Goal: Task Accomplishment & Management: Use online tool/utility

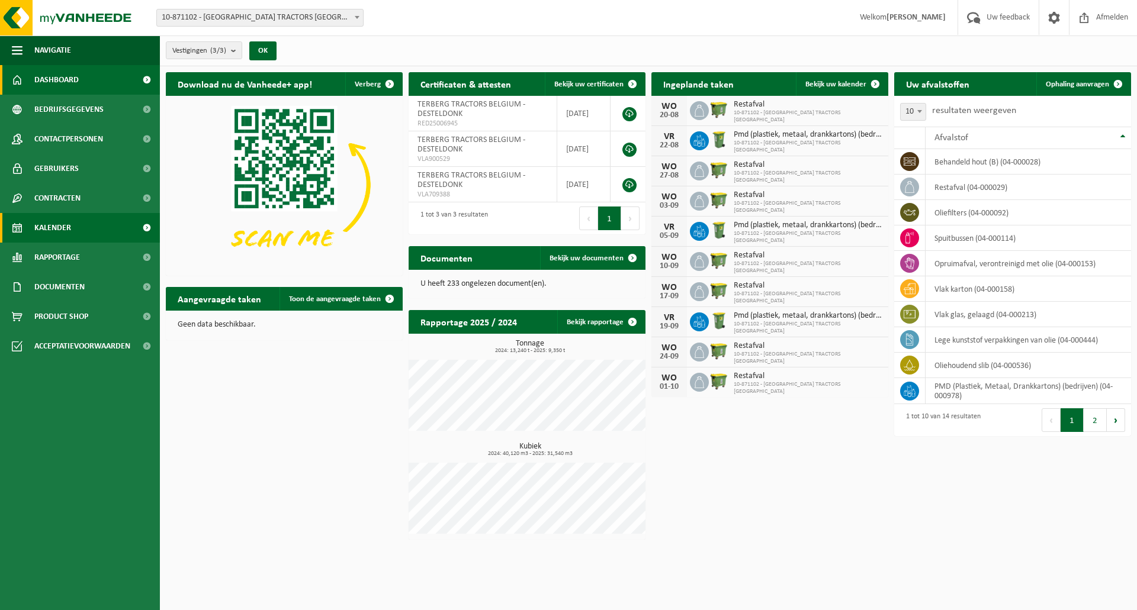
click at [82, 224] on link "Kalender" at bounding box center [80, 228] width 160 height 30
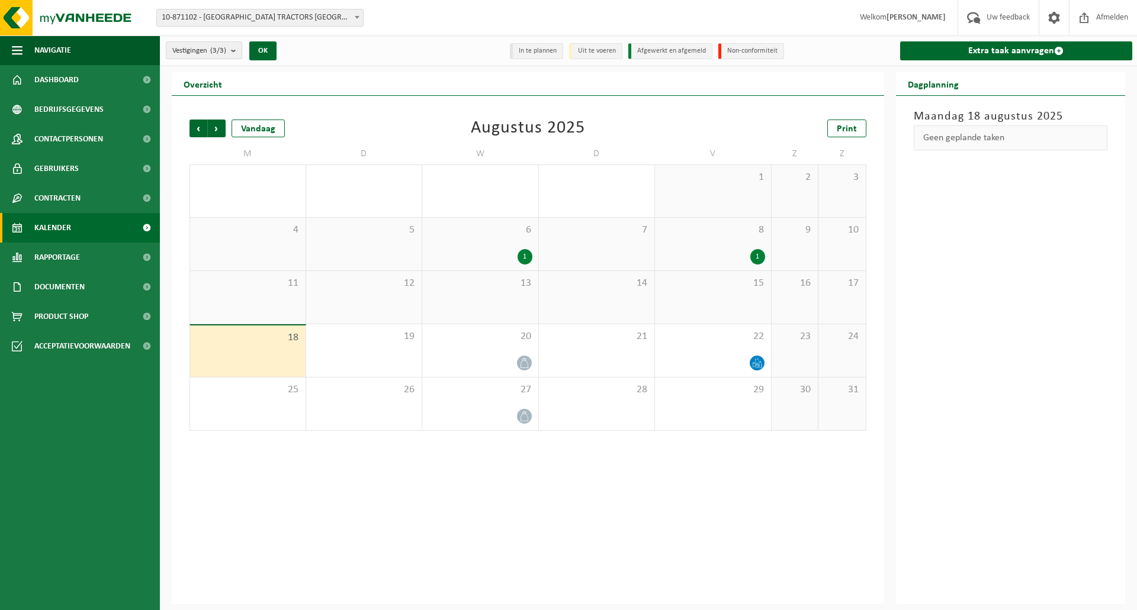
click at [506, 253] on div "1" at bounding box center [480, 256] width 104 height 15
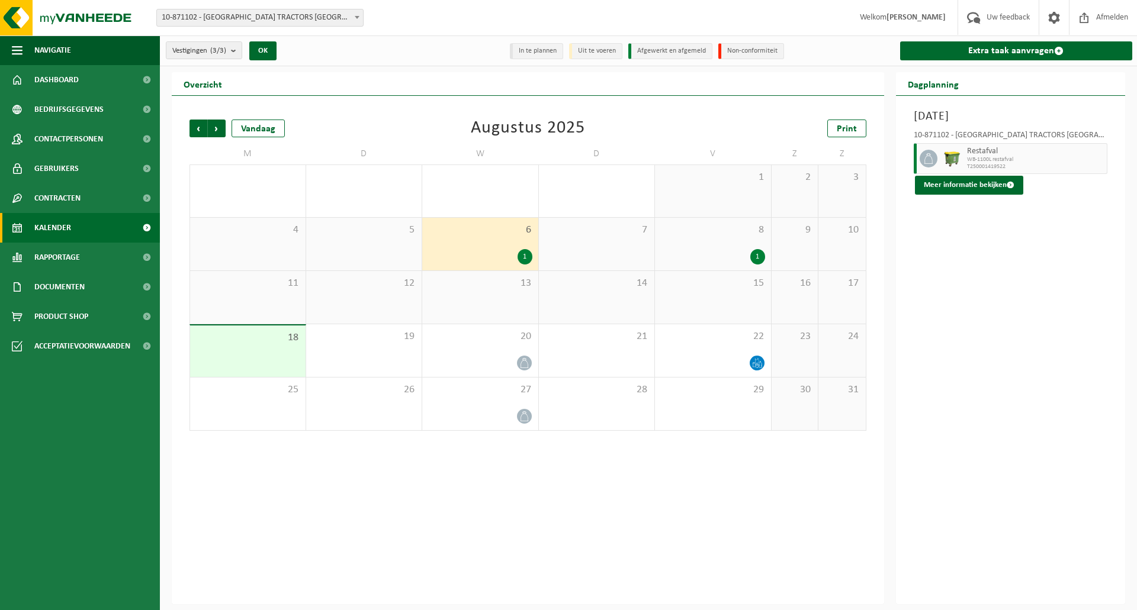
click at [746, 257] on div "1" at bounding box center [713, 256] width 104 height 15
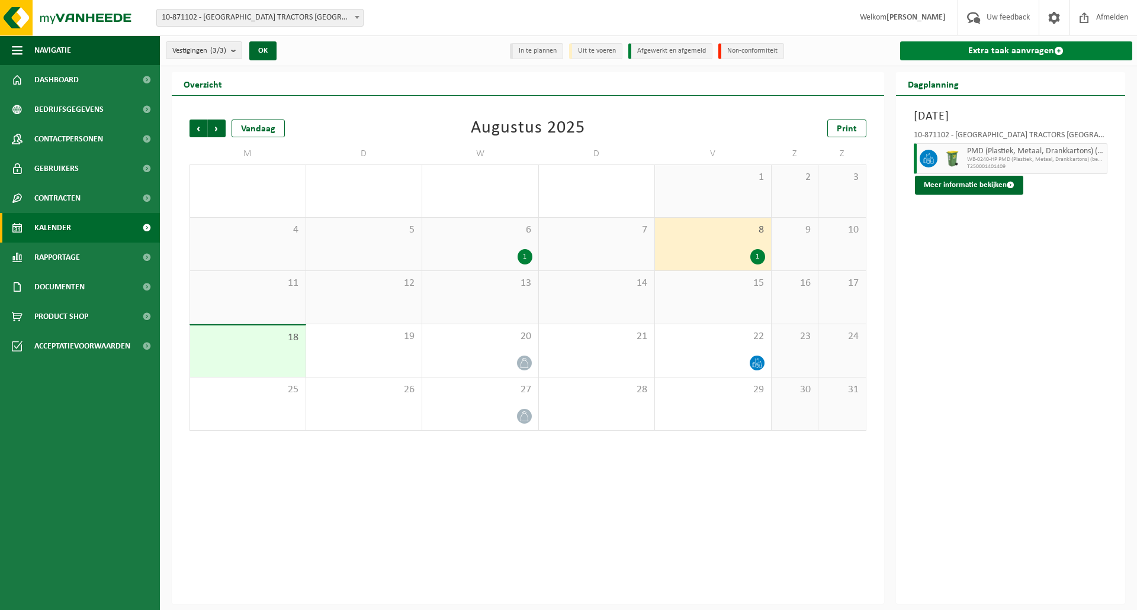
click at [1006, 47] on link "Extra taak aanvragen" at bounding box center [1016, 50] width 233 height 19
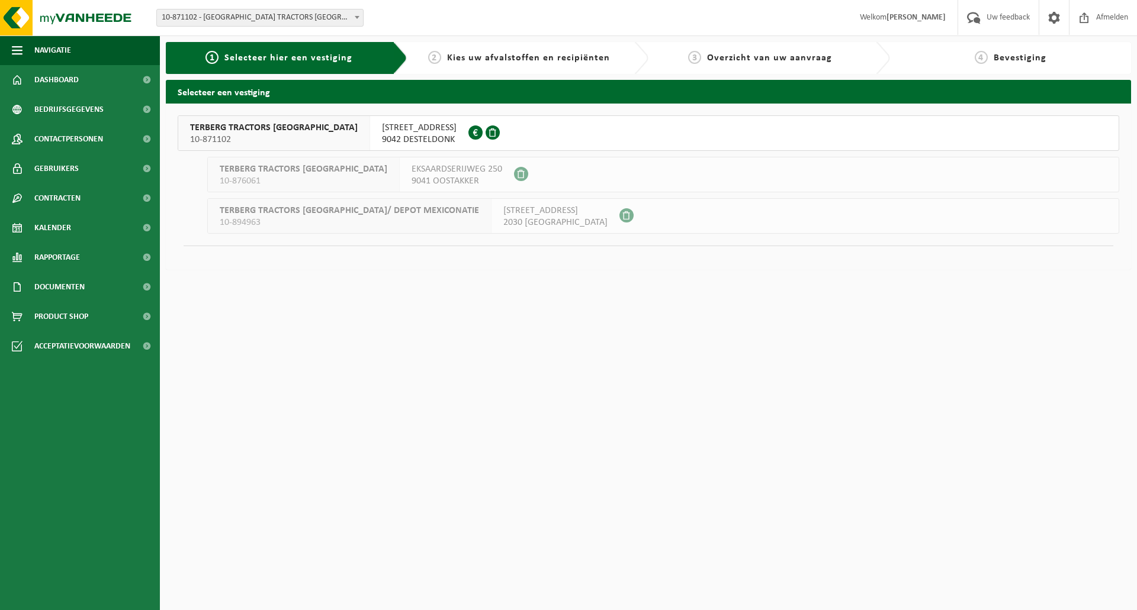
click at [514, 128] on button "TERBERG TRACTORS [GEOGRAPHIC_DATA] 10-871102 [STREET_ADDRESS][GEOGRAPHIC_DATA]" at bounding box center [648, 133] width 941 height 36
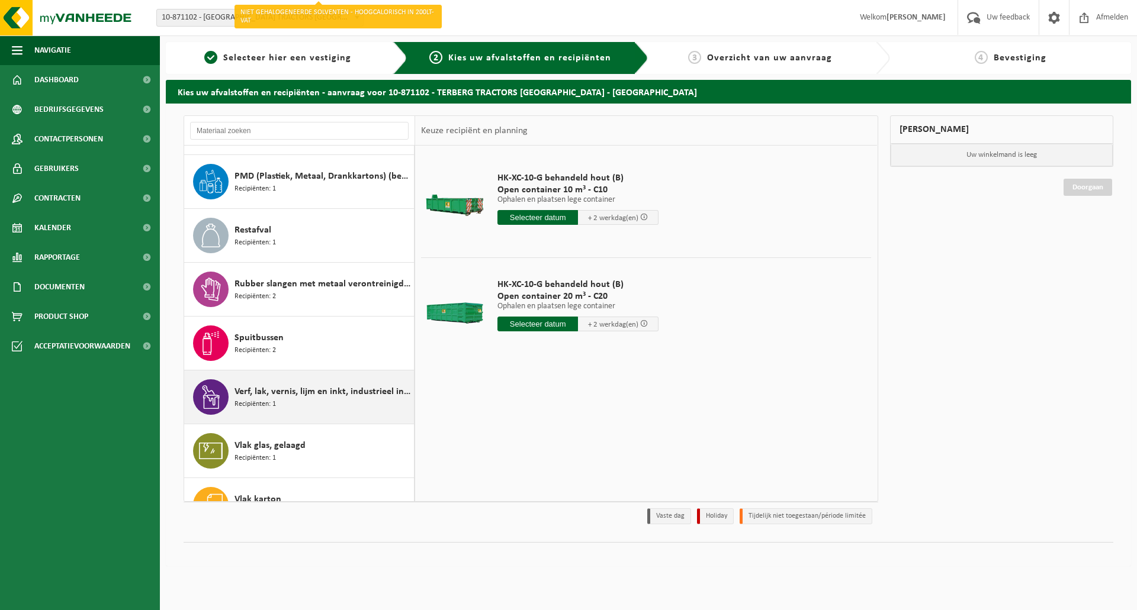
scroll to position [344, 0]
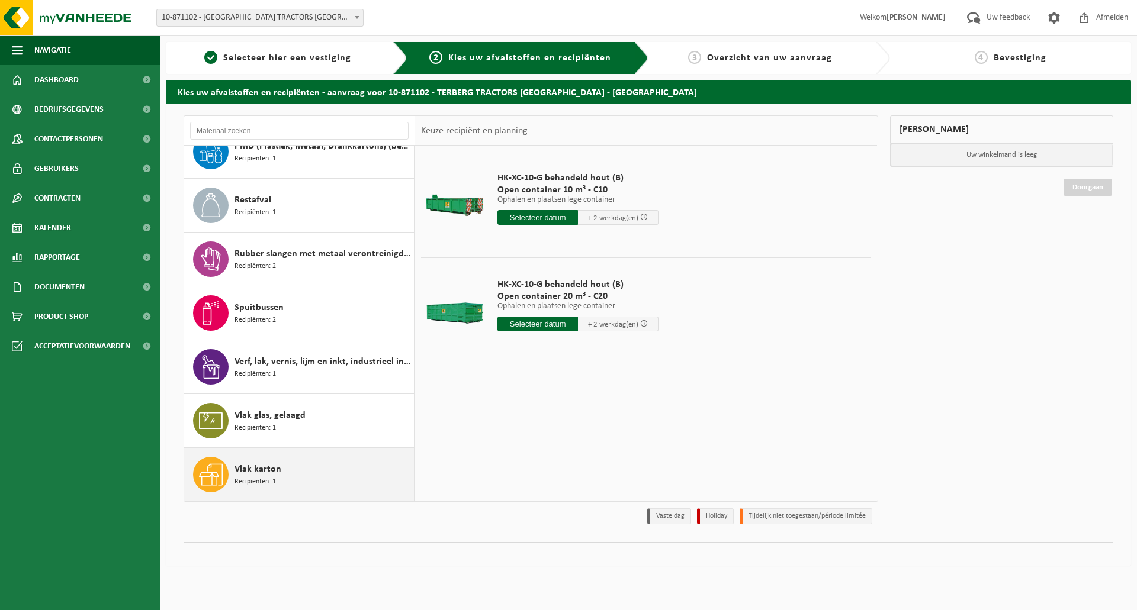
click at [336, 470] on div "Vlak karton Recipiënten: 1" at bounding box center [322, 475] width 176 height 36
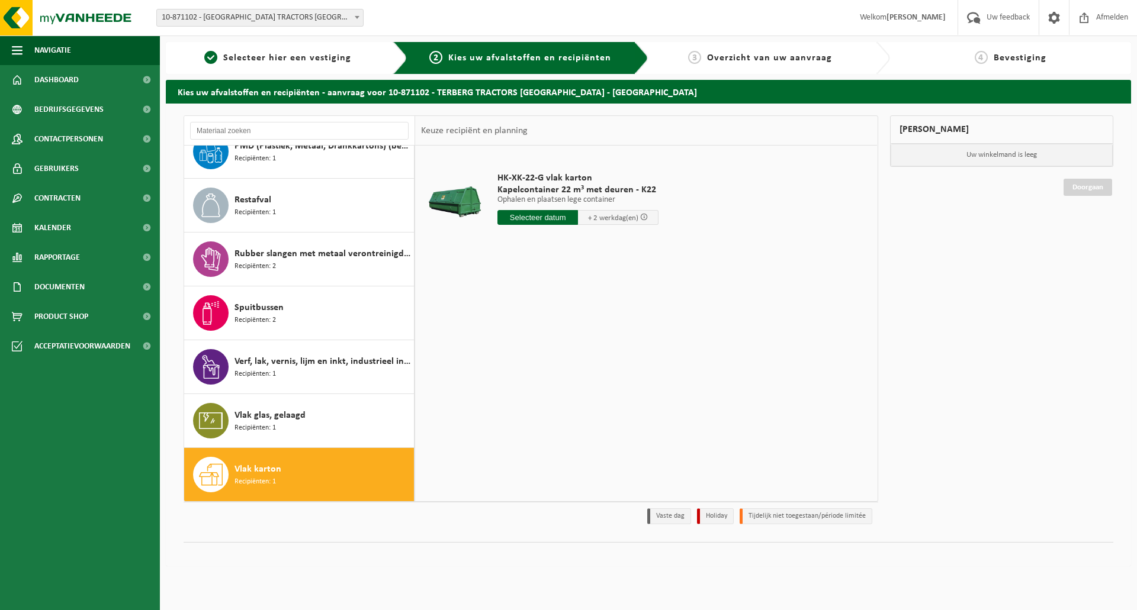
click at [556, 214] on input "text" at bounding box center [537, 217] width 81 height 15
click at [507, 340] on div "28 29 30 31 1 2 3 4 5 6 7 8 9 10 11 12 13 14 15 16 17 18 19 20 21 22 23 24 25 2…" at bounding box center [571, 322] width 146 height 95
click at [524, 340] on div "19" at bounding box center [529, 341] width 21 height 19
type input "Van 2025-08-19"
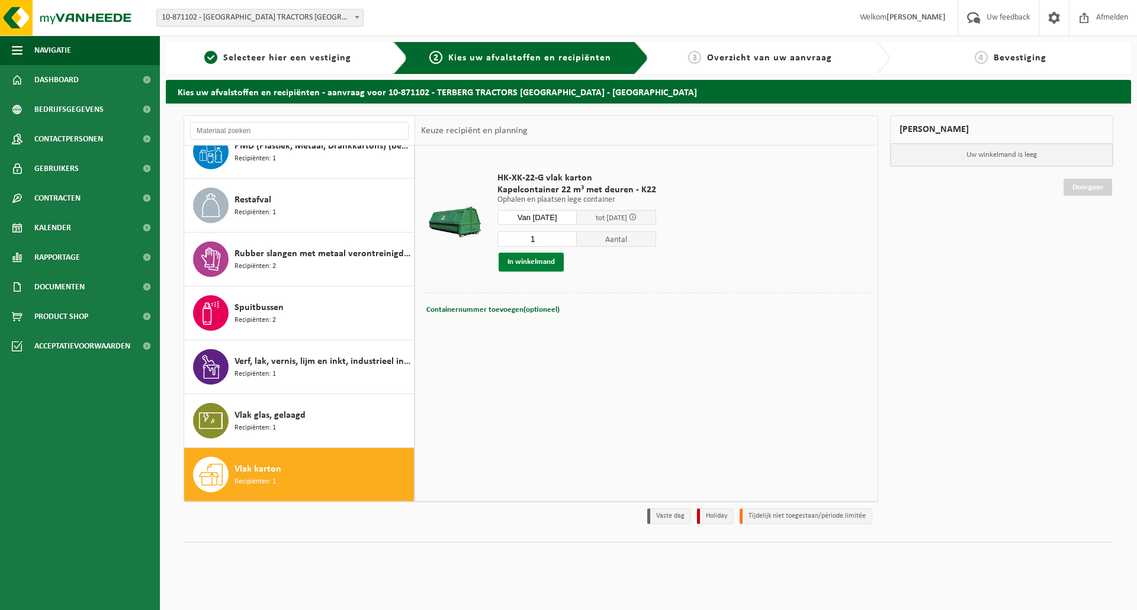
click at [548, 263] on button "In winkelmand" at bounding box center [530, 262] width 65 height 19
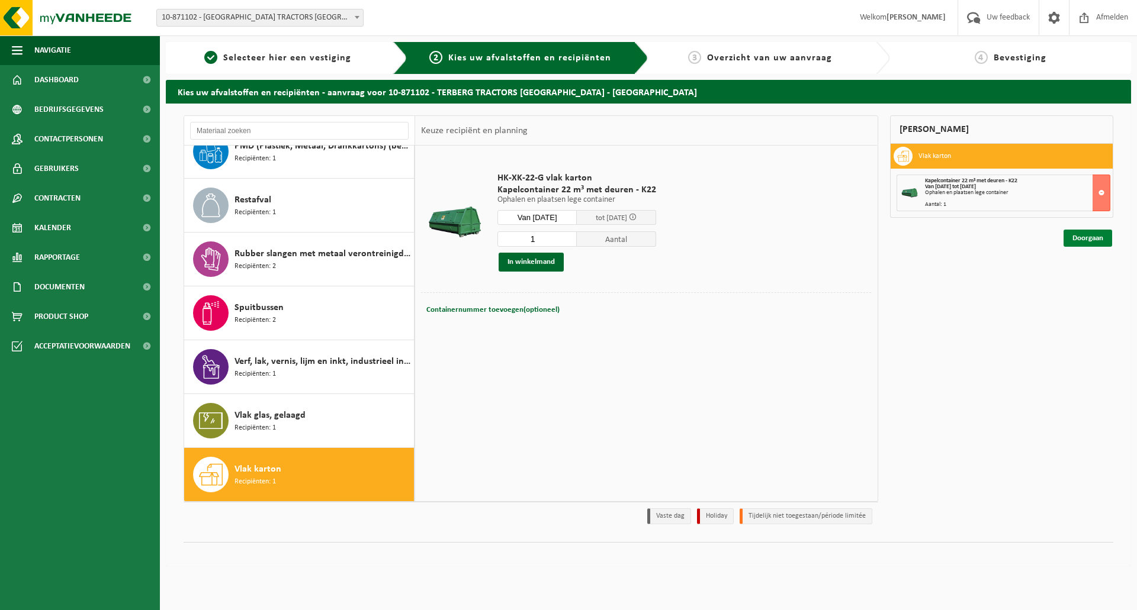
click at [1079, 240] on link "Doorgaan" at bounding box center [1087, 238] width 49 height 17
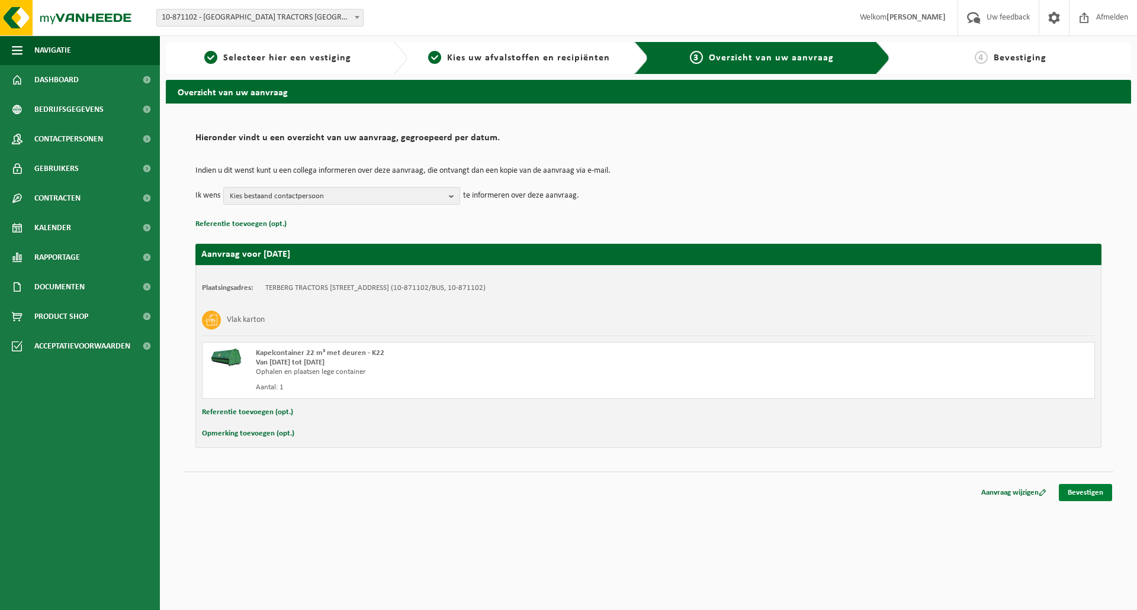
click at [1094, 493] on link "Bevestigen" at bounding box center [1084, 492] width 53 height 17
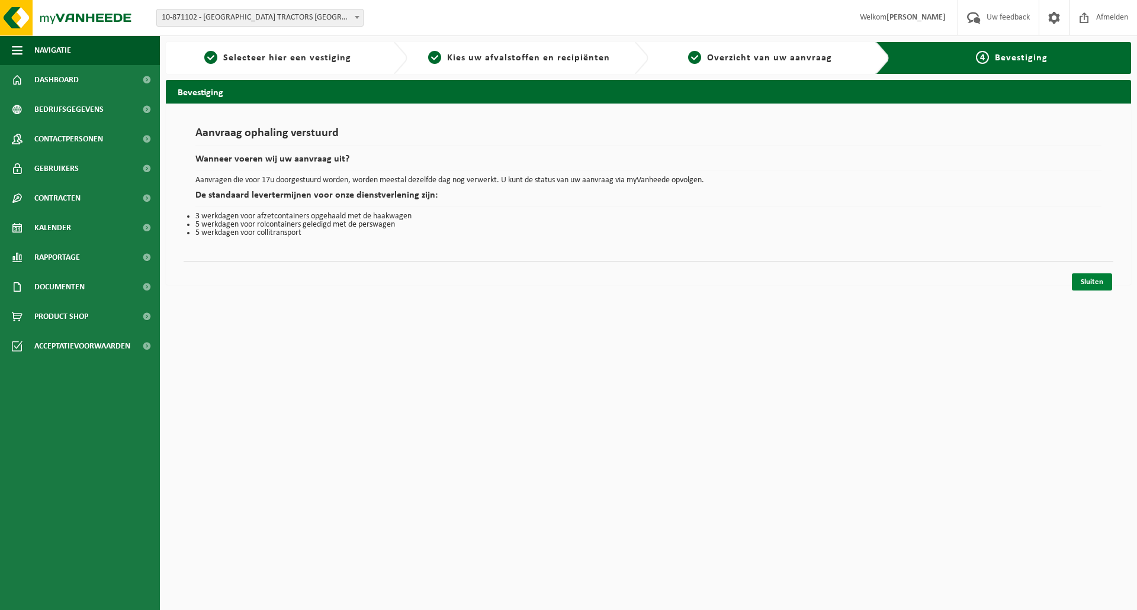
click at [1106, 279] on link "Sluiten" at bounding box center [1091, 281] width 40 height 17
